Goal: Task Accomplishment & Management: Use online tool/utility

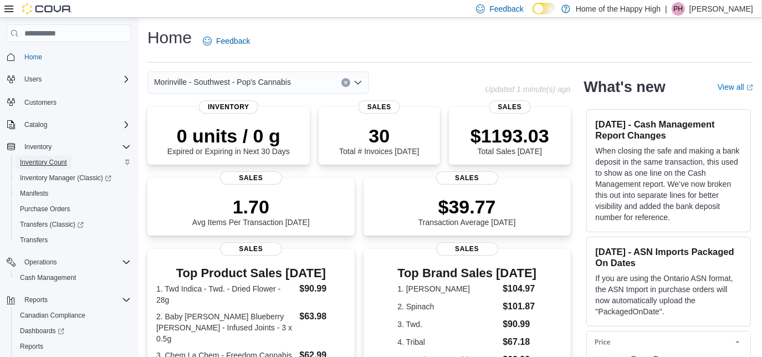
click at [48, 162] on span "Inventory Count" at bounding box center [43, 162] width 47 height 9
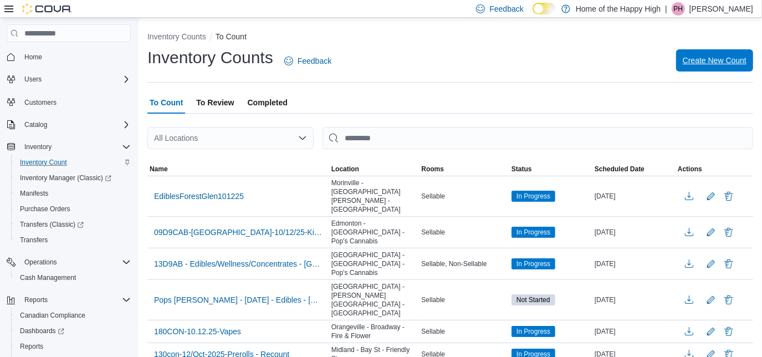
click at [724, 63] on span "Create New Count" at bounding box center [715, 60] width 64 height 11
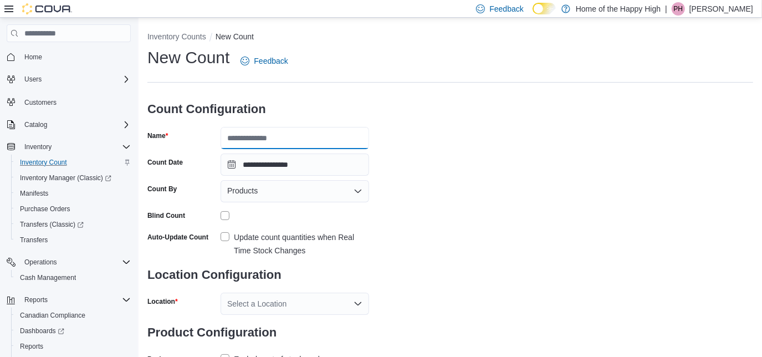
click at [270, 136] on input "Name" at bounding box center [295, 138] width 149 height 22
type input "**********"
click at [357, 193] on icon "Open list of options" at bounding box center [358, 191] width 7 height 3
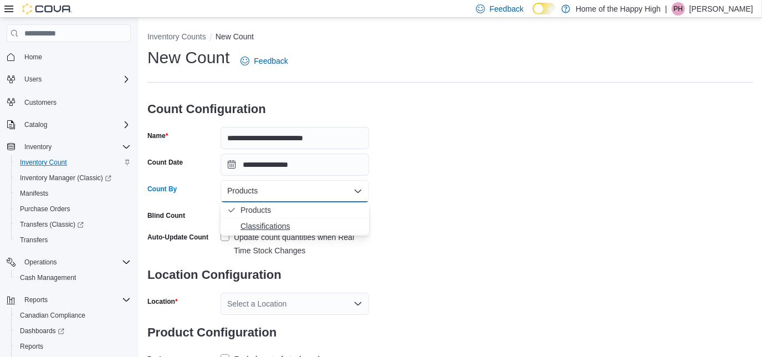
click at [285, 226] on span "Classifications" at bounding box center [302, 226] width 122 height 11
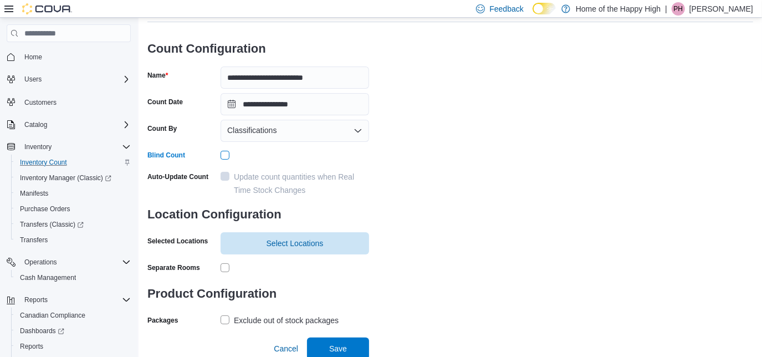
scroll to position [63, 0]
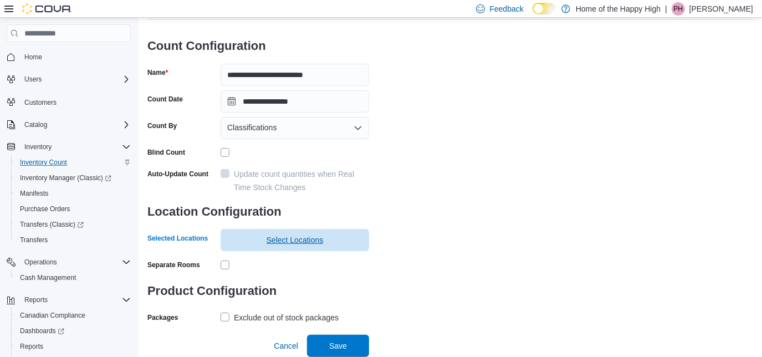
click at [299, 242] on span "Select Locations" at bounding box center [295, 239] width 57 height 11
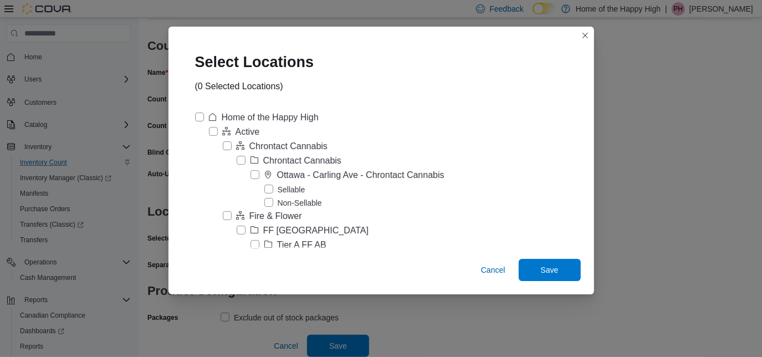
scroll to position [4303, 0]
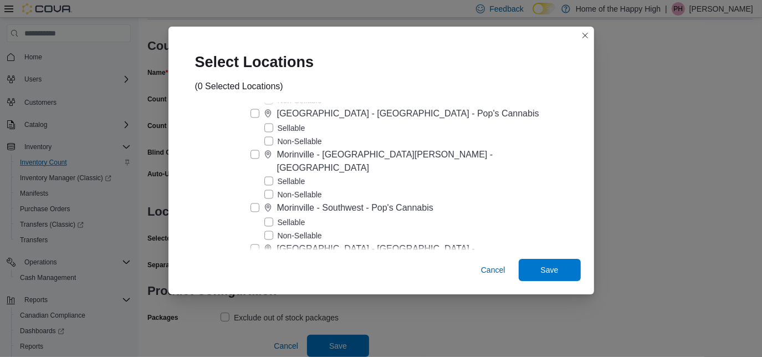
click at [304, 216] on label "Sellable" at bounding box center [284, 222] width 41 height 13
click at [541, 268] on span "Save" at bounding box center [550, 269] width 18 height 11
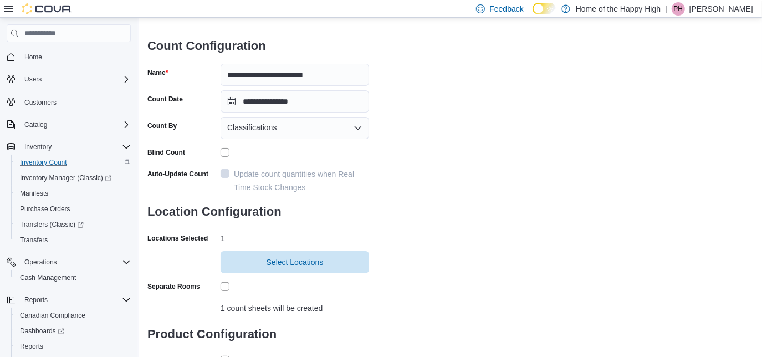
click at [431, 198] on div "**********" at bounding box center [450, 189] width 606 height 412
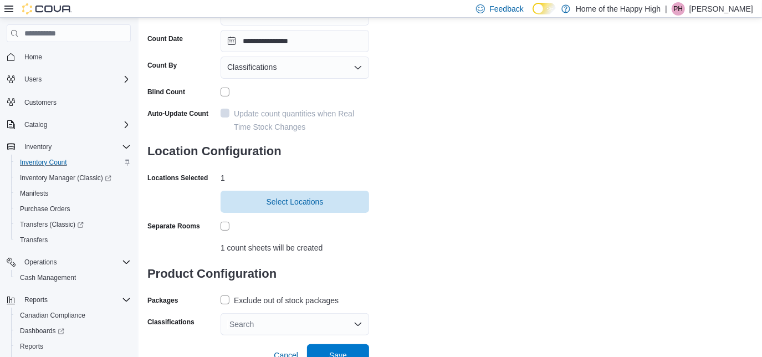
scroll to position [133, 0]
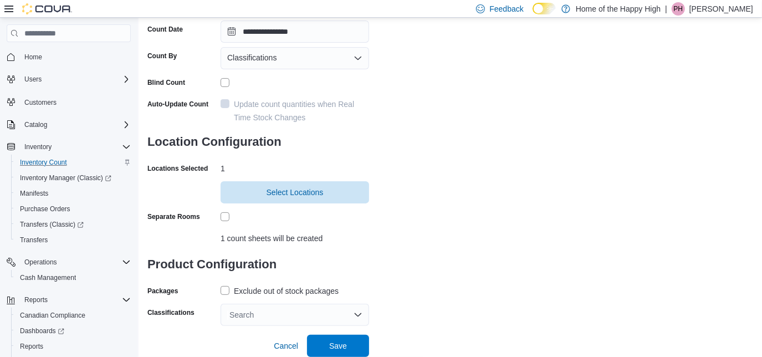
click at [224, 291] on label "Exclude out of stock packages" at bounding box center [280, 290] width 118 height 13
click at [340, 311] on div "Search" at bounding box center [295, 315] width 149 height 22
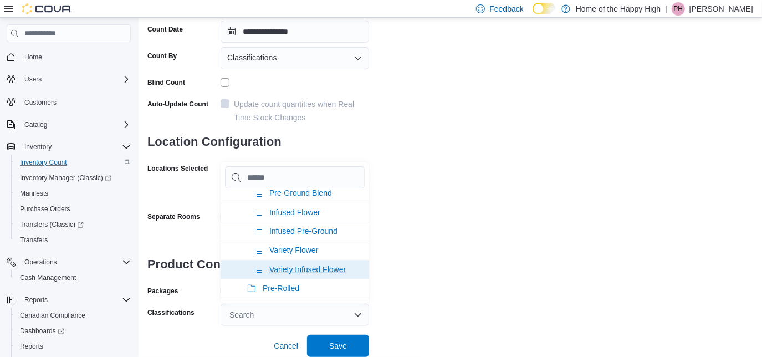
scroll to position [100, 0]
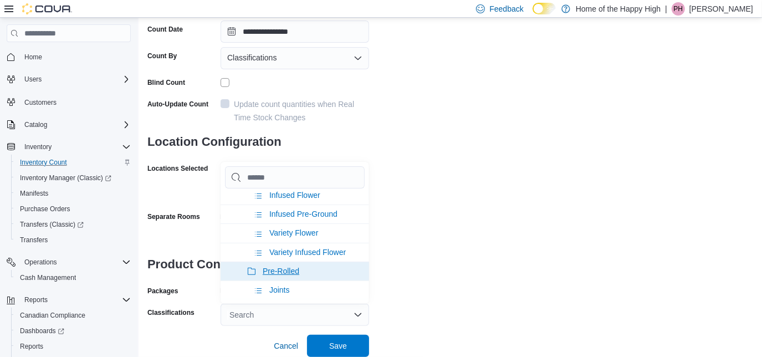
click at [289, 269] on span "Pre-Rolled" at bounding box center [281, 271] width 37 height 9
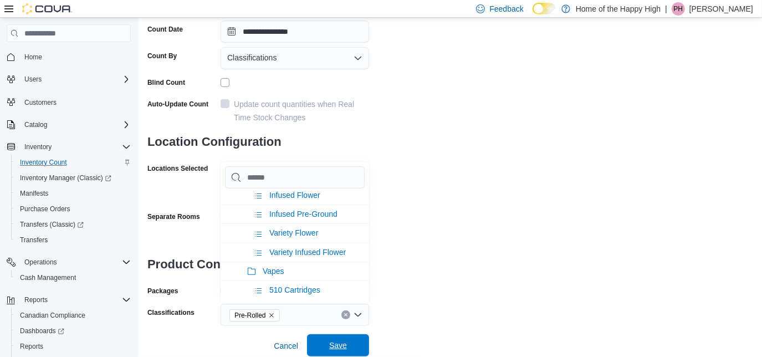
click at [345, 344] on span "Save" at bounding box center [338, 345] width 18 height 11
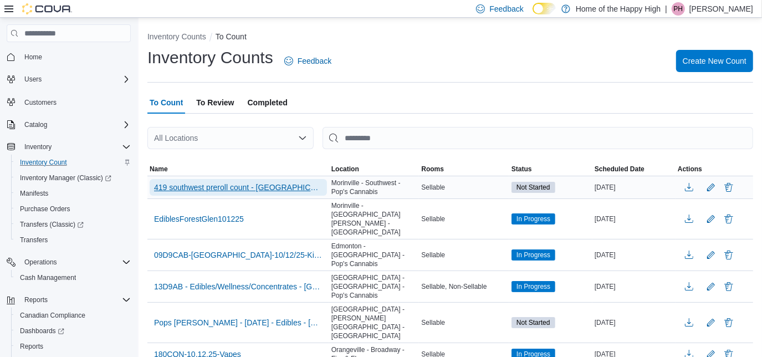
click at [298, 189] on span "419 southwest preroll count - [GEOGRAPHIC_DATA] - Southwest - Pop's Cannabis" at bounding box center [238, 187] width 168 height 11
click at [280, 187] on span "419 southwest preroll count - [GEOGRAPHIC_DATA] - Southwest - Pop's Cannabis" at bounding box center [238, 187] width 168 height 11
click at [225, 189] on span "419 southwest preroll count - [GEOGRAPHIC_DATA] - Southwest - Pop's Cannabis" at bounding box center [238, 187] width 168 height 11
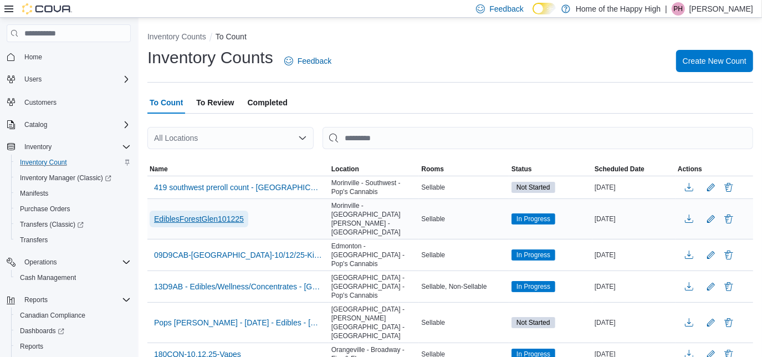
click at [232, 213] on span "EdiblesForestGlen101225" at bounding box center [199, 218] width 90 height 11
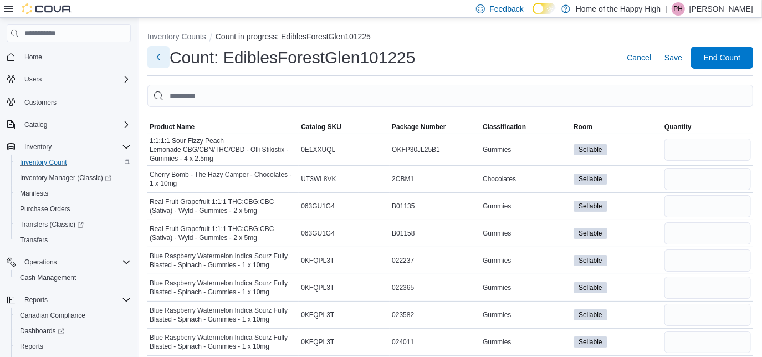
click at [163, 62] on button "Next" at bounding box center [158, 57] width 22 height 22
